Goal: Task Accomplishment & Management: Complete application form

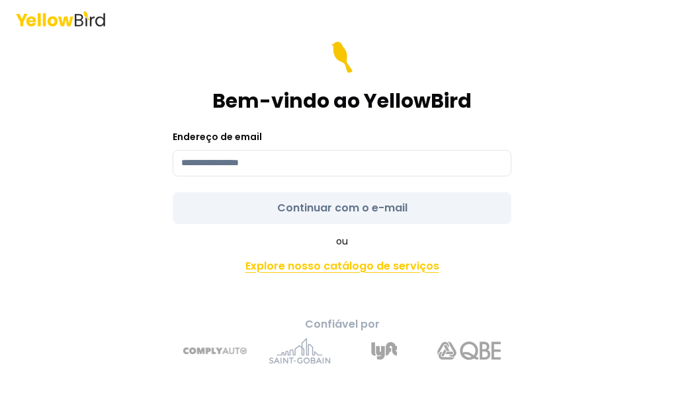
click at [315, 267] on font "Explore nosso catálogo de serviços" at bounding box center [342, 266] width 194 height 15
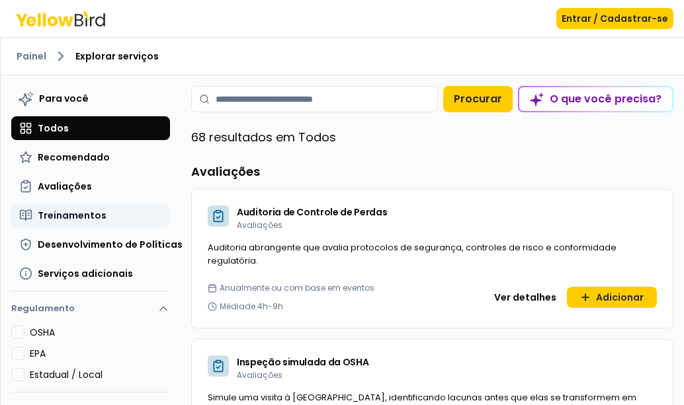
click at [78, 214] on font "Treinamentos" at bounding box center [72, 215] width 69 height 13
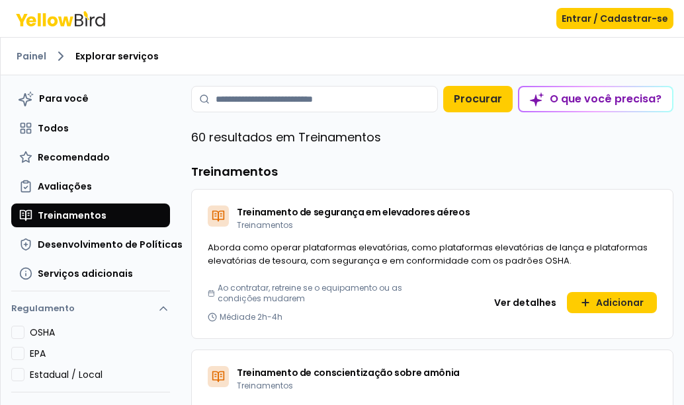
click at [78, 214] on font "Treinamentos" at bounding box center [72, 215] width 69 height 13
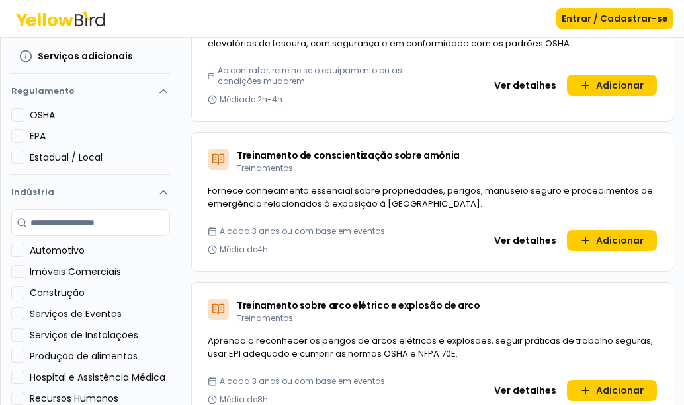
scroll to position [212, 0]
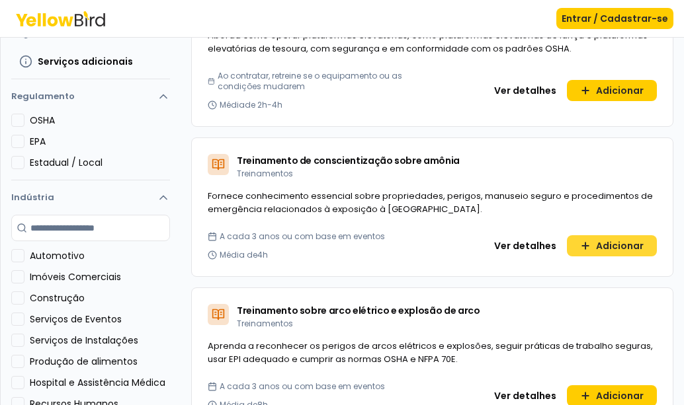
click at [603, 250] on font "Adicionar" at bounding box center [620, 245] width 48 height 13
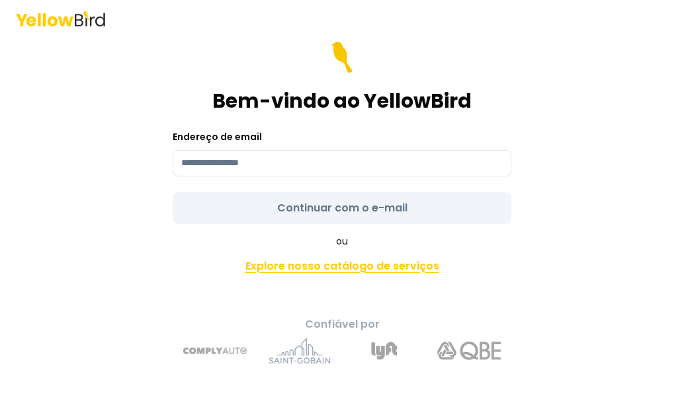
click at [386, 266] on font "Explore nosso catálogo de serviços" at bounding box center [342, 266] width 194 height 15
click at [261, 164] on input at bounding box center [342, 163] width 339 height 26
type input "**********"
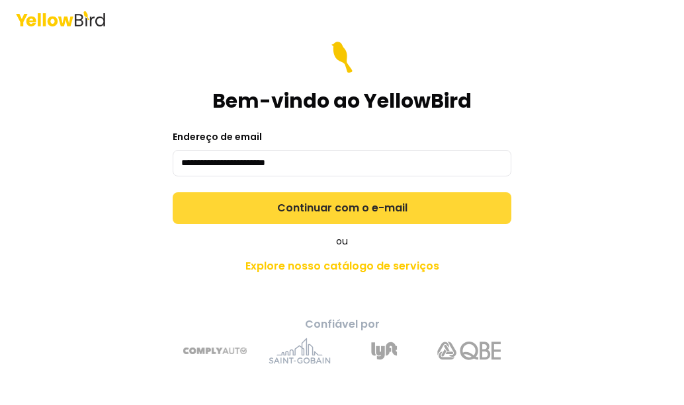
click at [302, 220] on button "Continuar com o e-mail" at bounding box center [342, 208] width 339 height 32
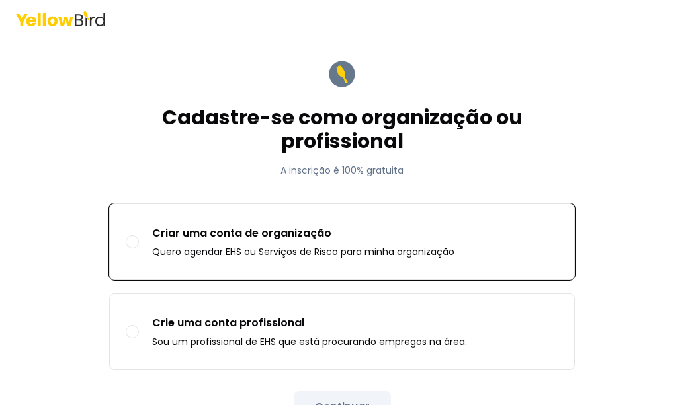
click at [201, 255] on font "Quero agendar EHS ou Serviços de Risco para minha organização" at bounding box center [303, 251] width 302 height 13
click at [139, 249] on button "Criar uma conta de organização Quero agendar EHS ou Serviços de Risco para minh…" at bounding box center [132, 241] width 13 height 13
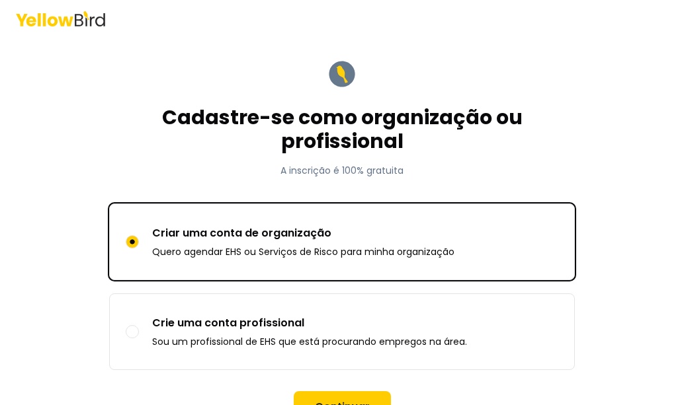
click at [484, 248] on label "Criar uma conta de organização Quero agendar EHS ou Serviços de Risco para minh…" at bounding box center [342, 241] width 464 height 75
click at [139, 248] on button "Criar uma conta de organização Quero agendar EHS ou Serviços de Risco para minh…" at bounding box center [132, 241] width 13 height 13
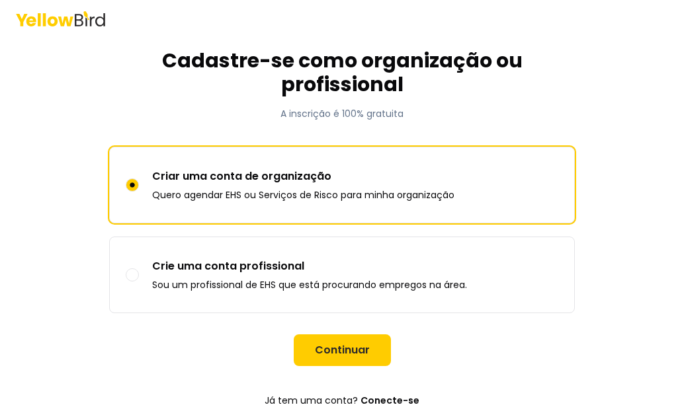
scroll to position [76, 0]
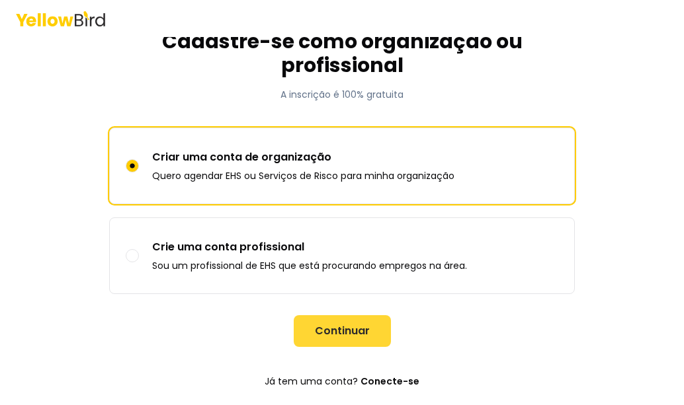
click at [343, 323] on button "Continuar" at bounding box center [342, 331] width 97 height 32
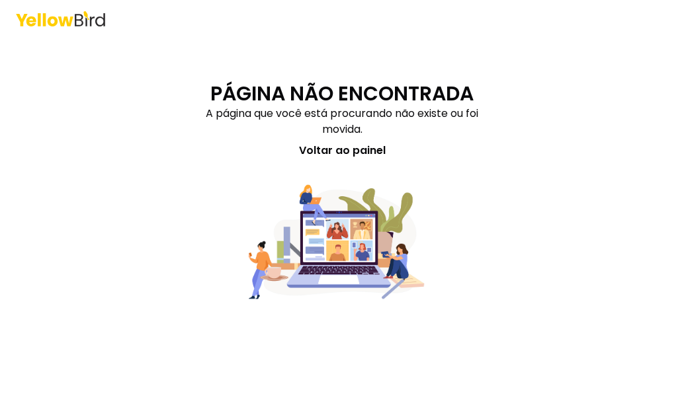
click at [343, 323] on img at bounding box center [342, 261] width 296 height 173
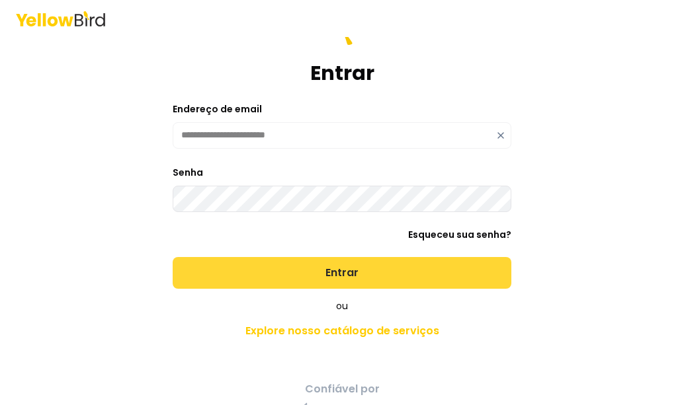
click at [343, 277] on font "Entrar" at bounding box center [341, 272] width 33 height 15
